Goal: Transaction & Acquisition: Purchase product/service

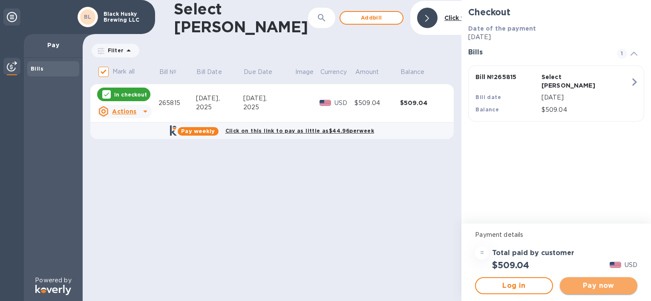
click at [591, 288] on span "Pay now" at bounding box center [598, 286] width 64 height 10
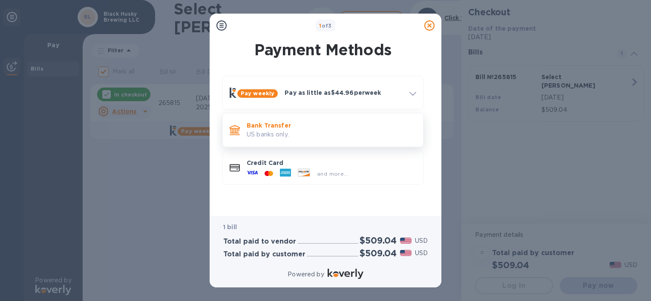
click at [276, 130] on p "US banks only." at bounding box center [331, 134] width 169 height 9
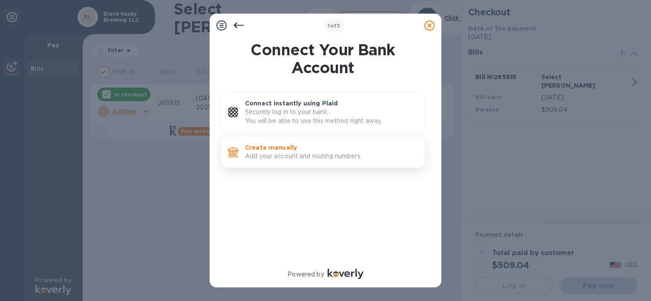
click at [271, 146] on p "Create manually" at bounding box center [331, 147] width 173 height 9
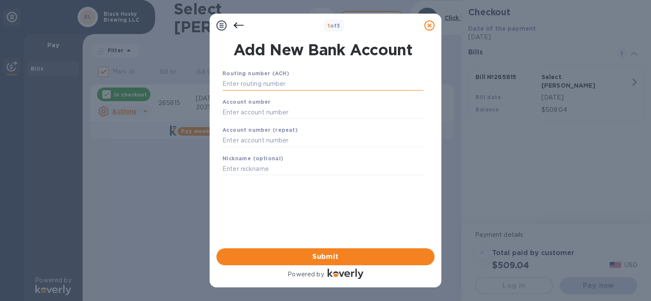
click at [255, 84] on input "text" at bounding box center [322, 84] width 201 height 13
type input "275981378"
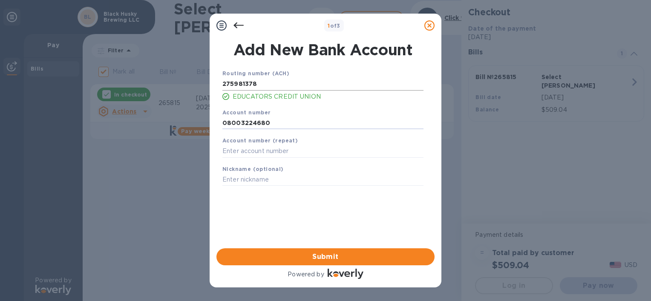
type input "08003224680"
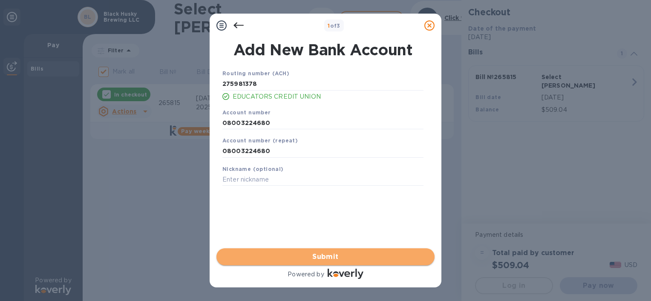
click at [320, 254] on span "Submit" at bounding box center [325, 257] width 204 height 10
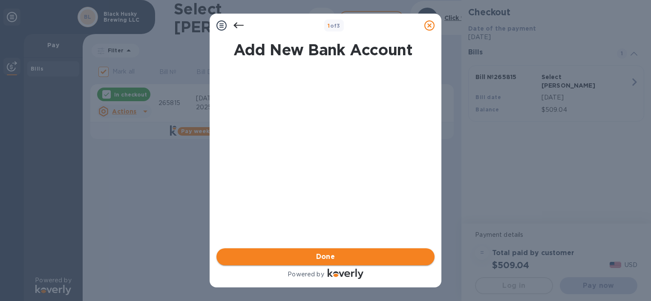
click at [335, 254] on span "Done" at bounding box center [325, 257] width 204 height 10
